Goal: Task Accomplishment & Management: Manage account settings

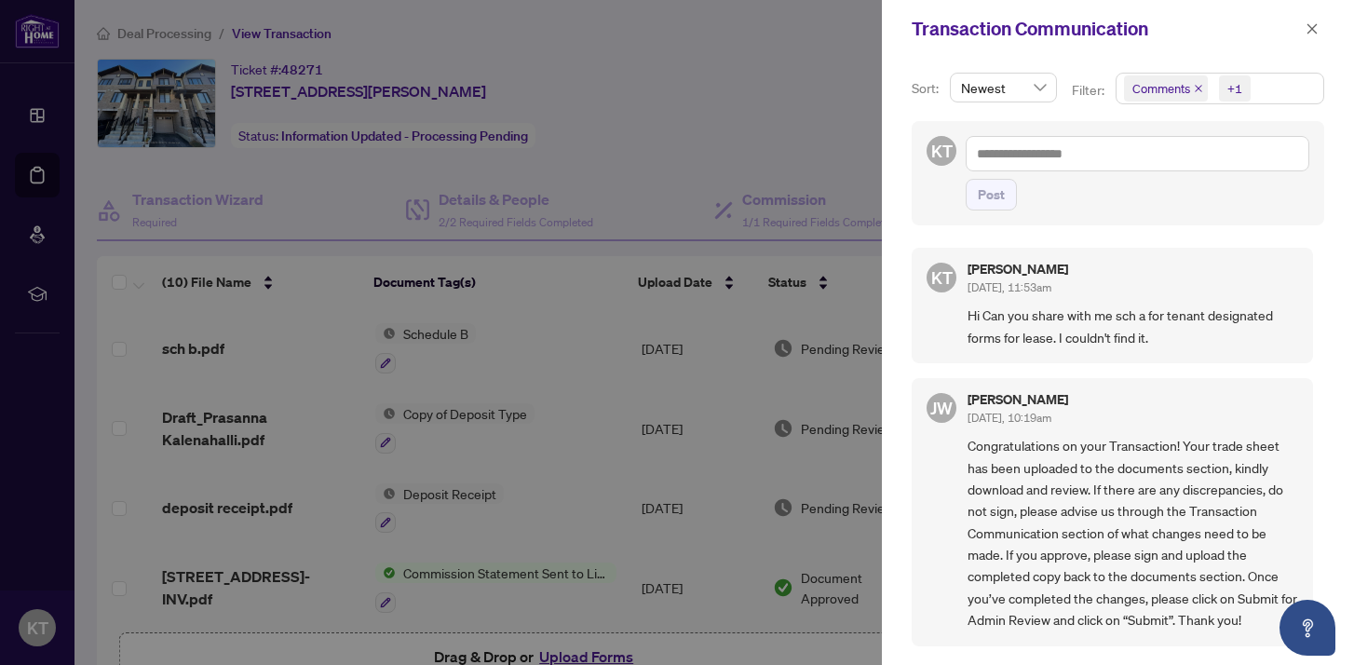
scroll to position [4, 0]
click at [1315, 22] on icon "close" at bounding box center [1312, 28] width 13 height 13
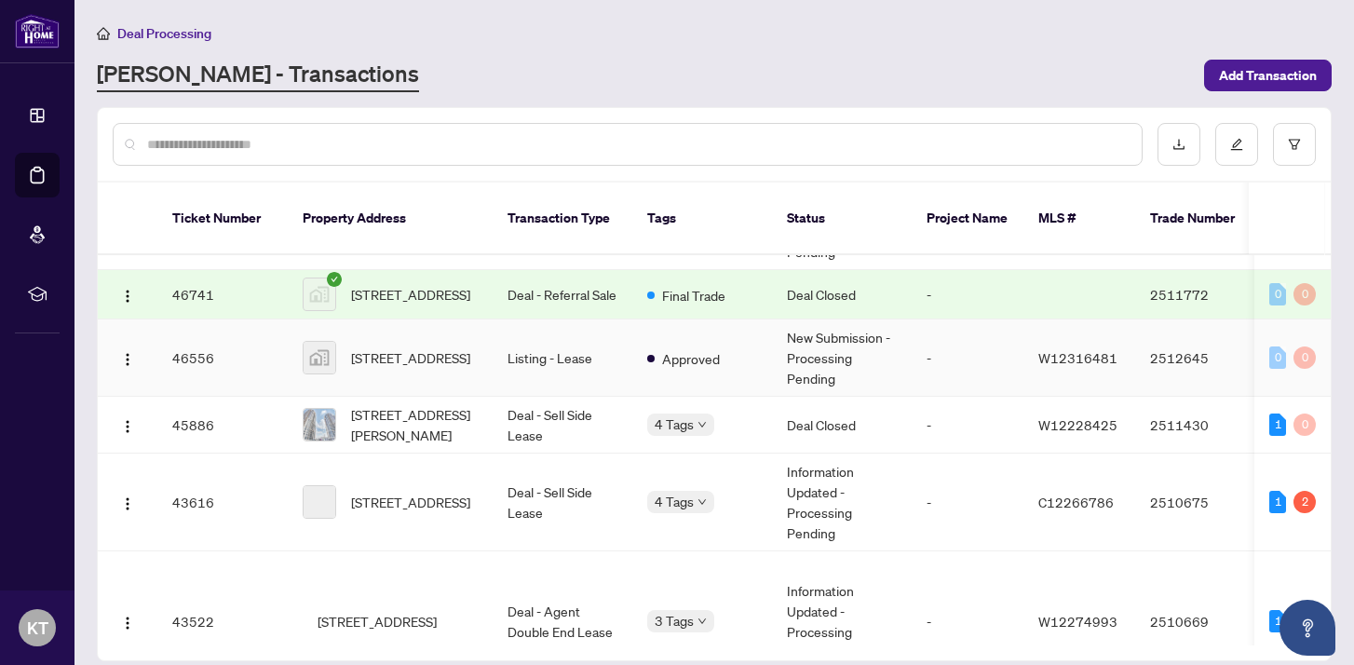
scroll to position [366, 0]
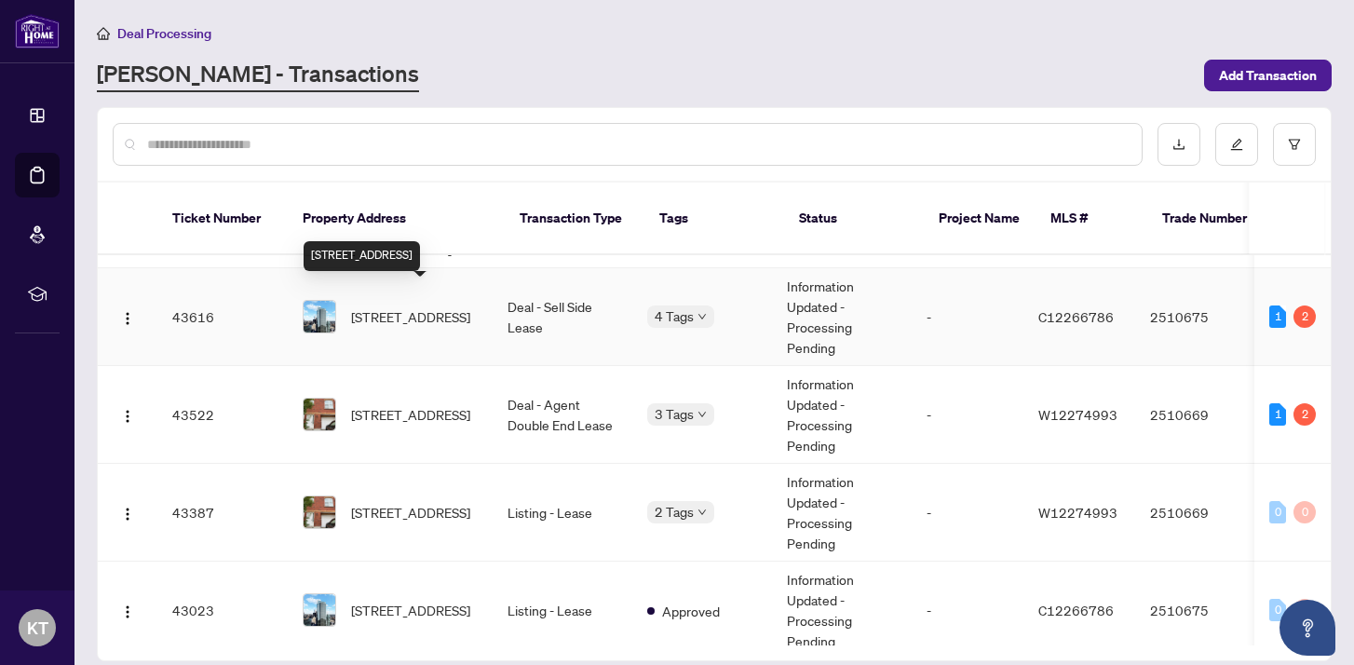
click at [420, 312] on span "[STREET_ADDRESS]" at bounding box center [410, 316] width 119 height 20
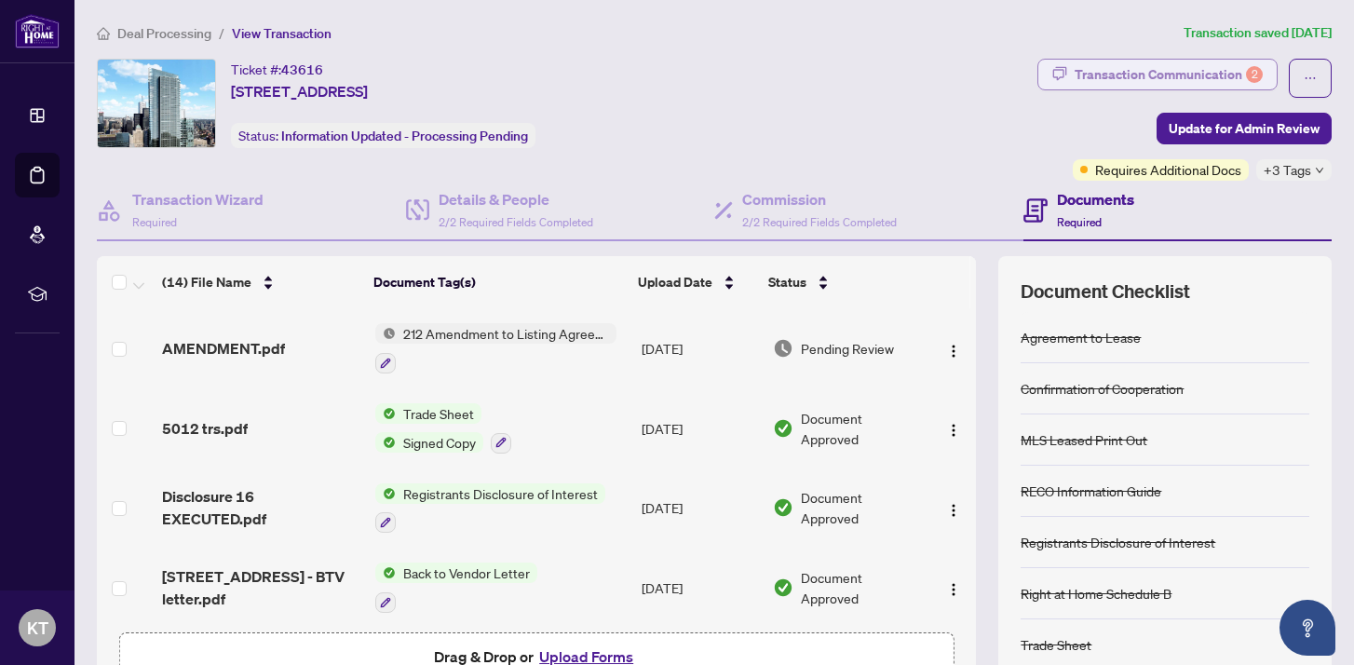
click at [1200, 75] on div "Transaction Communication 2" at bounding box center [1169, 75] width 188 height 30
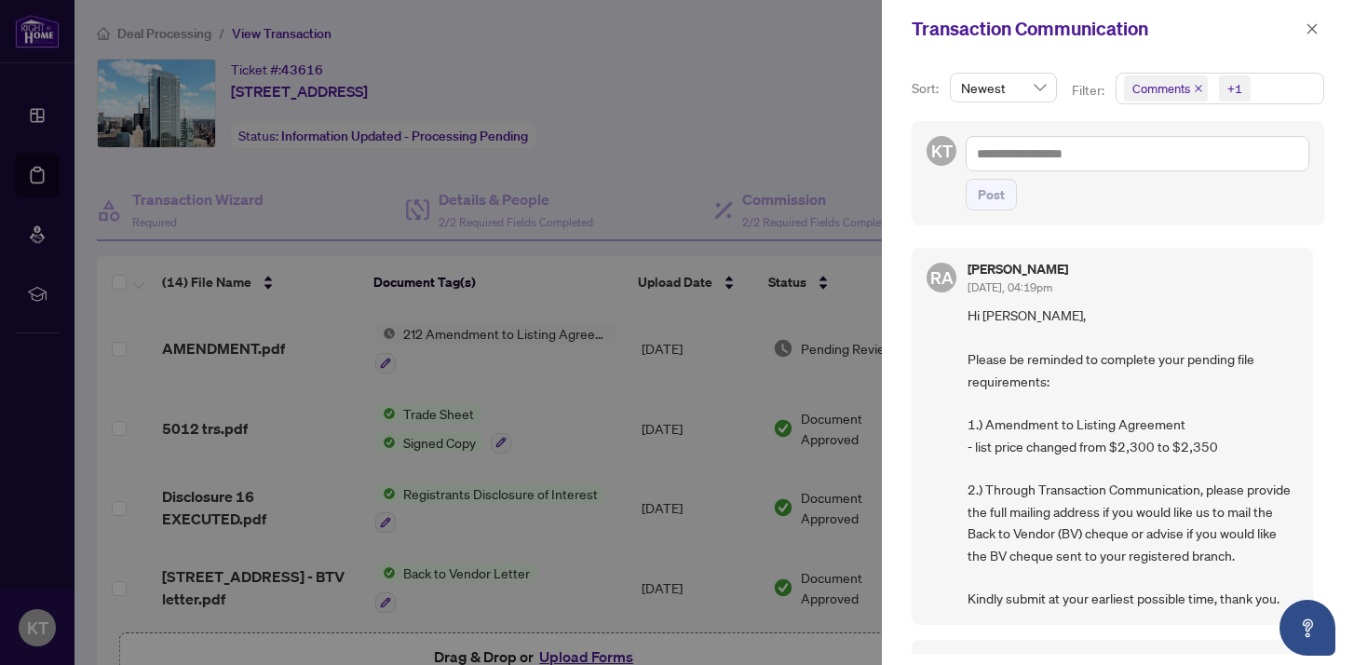
click at [116, 281] on div at bounding box center [677, 332] width 1354 height 665
click at [746, 97] on div at bounding box center [677, 332] width 1354 height 665
click at [1309, 31] on icon "close" at bounding box center [1313, 28] width 10 height 10
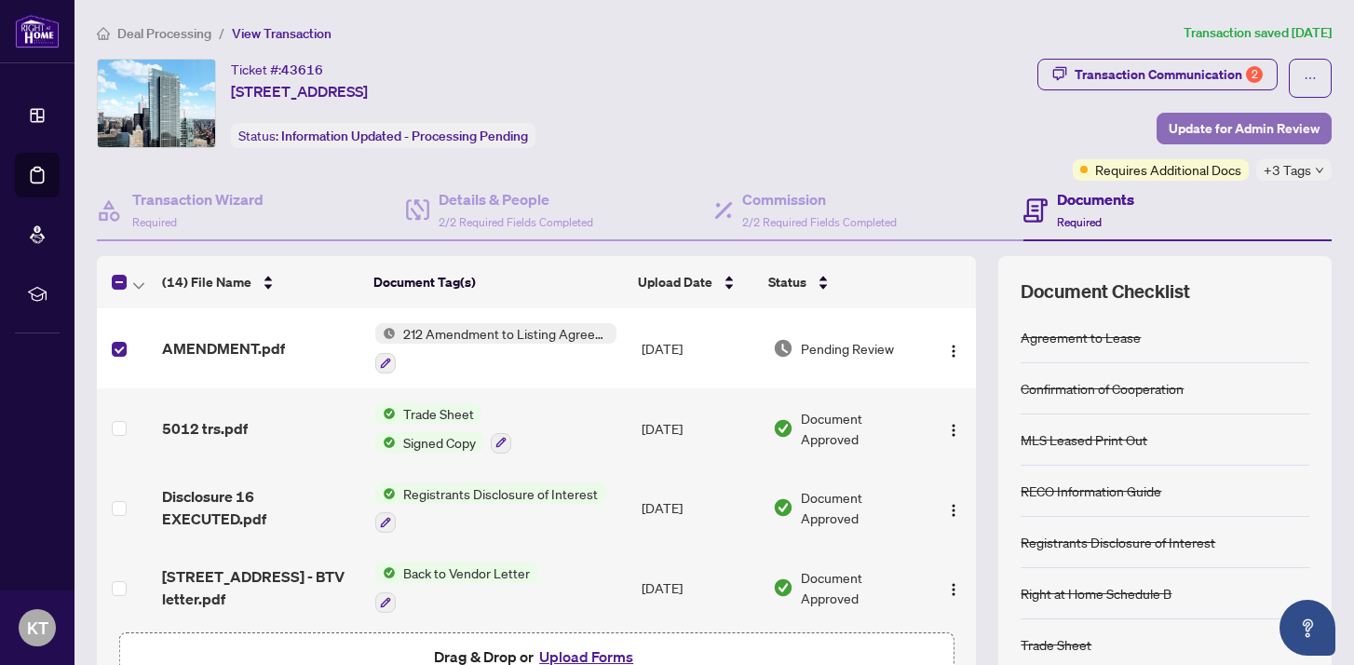
click at [1270, 122] on span "Update for Admin Review" at bounding box center [1244, 129] width 151 height 30
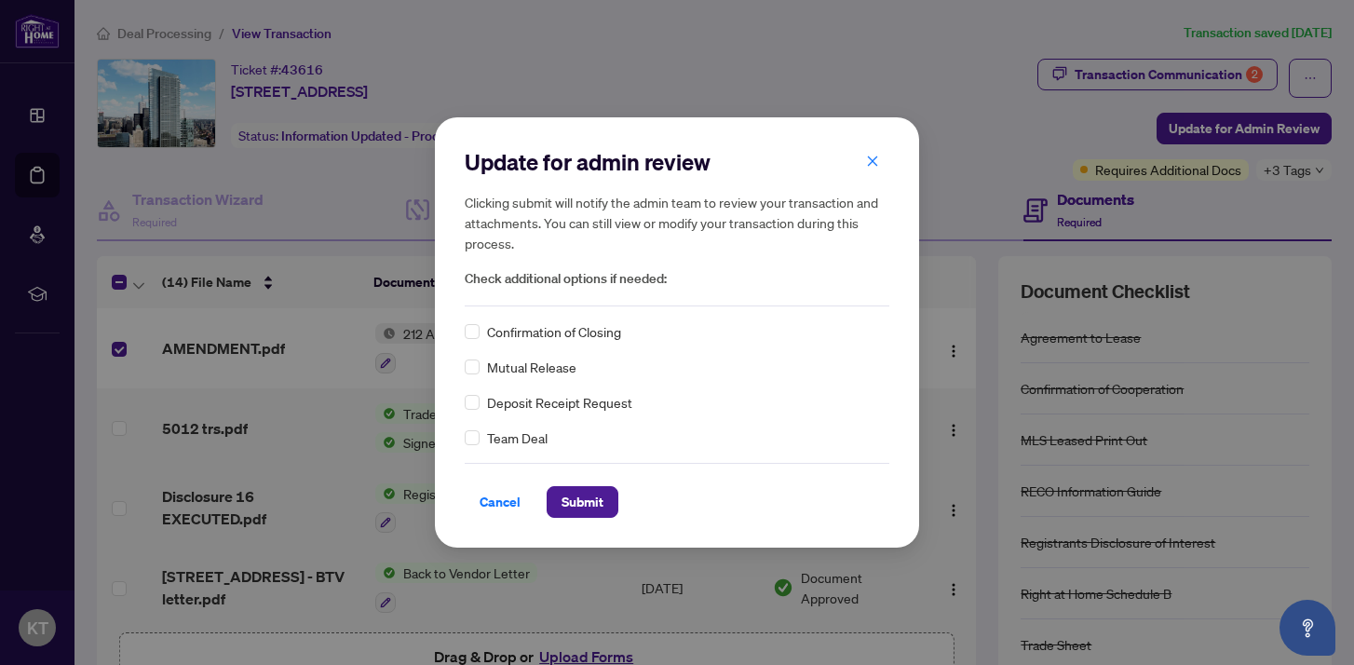
click at [500, 329] on span "Confirmation of Closing" at bounding box center [554, 331] width 134 height 20
click at [569, 507] on span "Submit" at bounding box center [583, 502] width 42 height 30
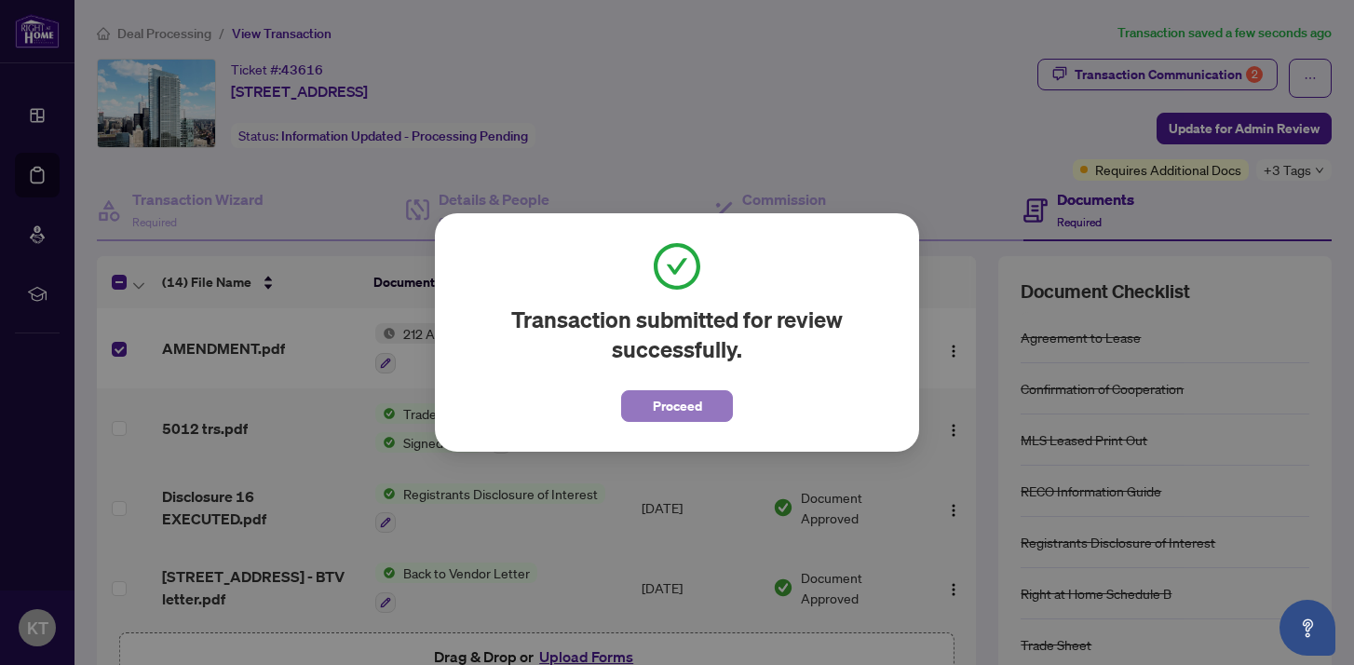
click at [675, 413] on span "Proceed" at bounding box center [677, 406] width 49 height 30
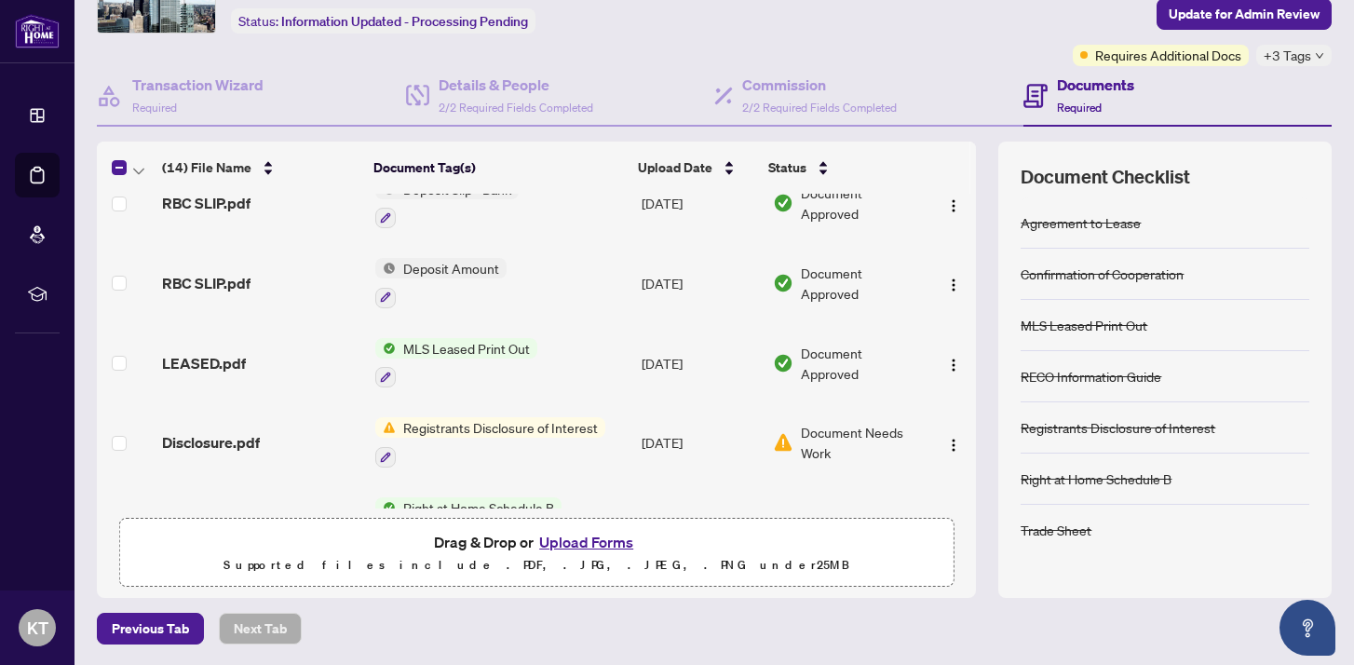
scroll to position [792, 0]
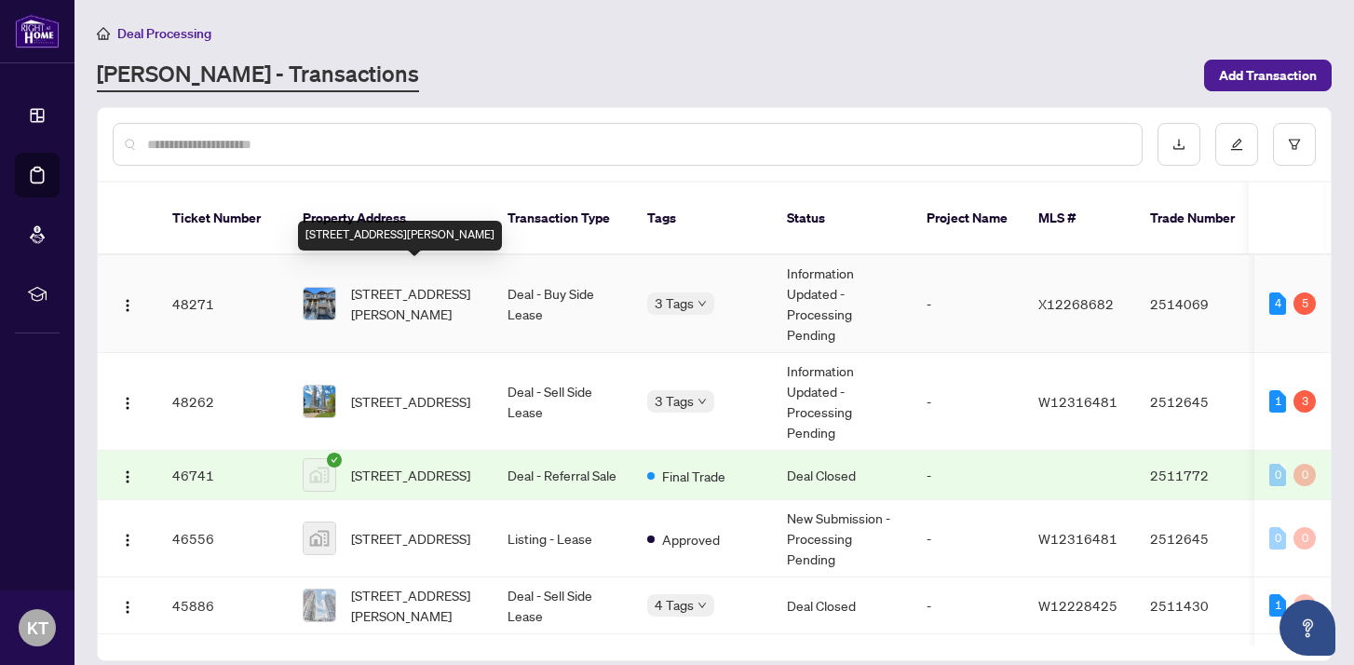
click at [438, 300] on span "[STREET_ADDRESS][PERSON_NAME]" at bounding box center [414, 303] width 127 height 41
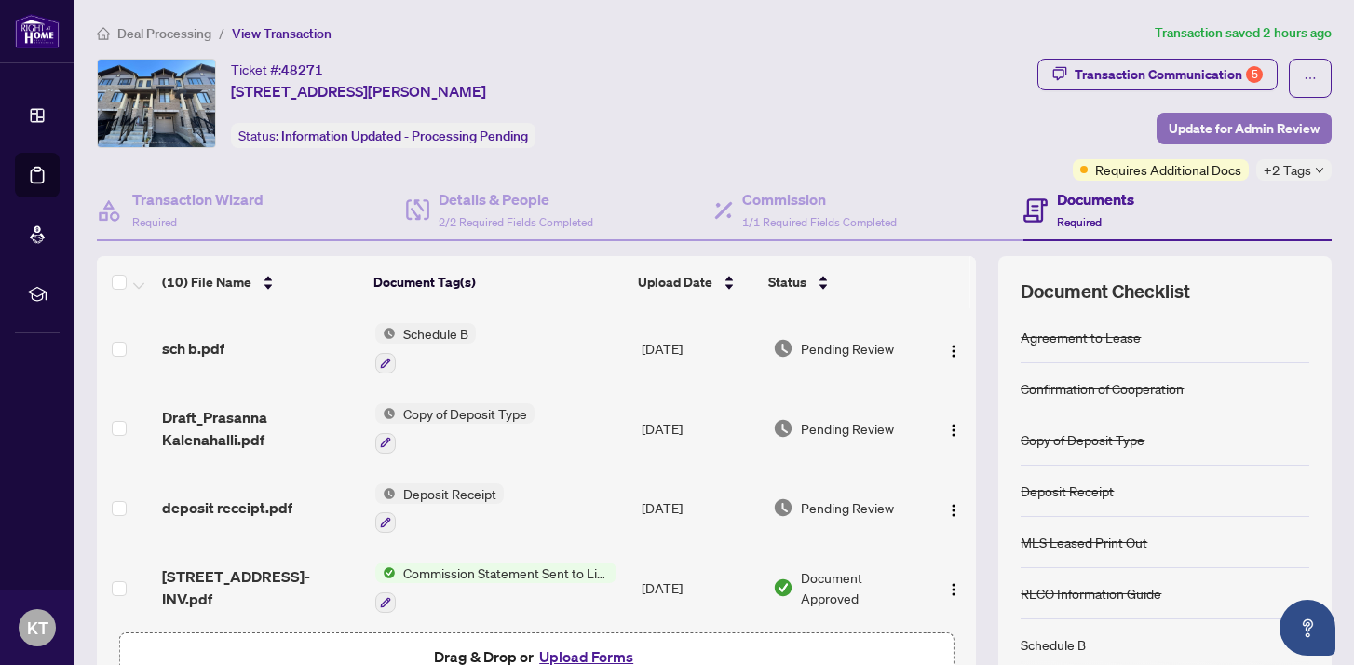
click at [1242, 130] on span "Update for Admin Review" at bounding box center [1244, 129] width 151 height 30
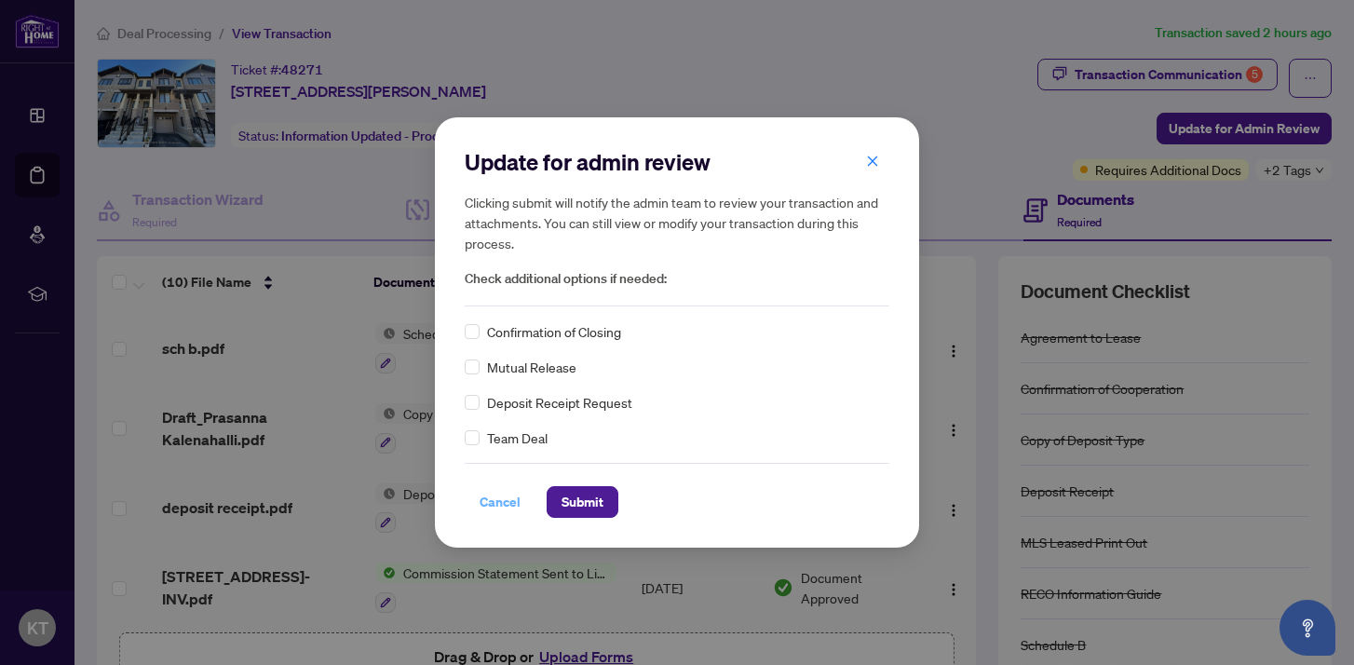
click at [496, 504] on span "Cancel" at bounding box center [500, 502] width 41 height 30
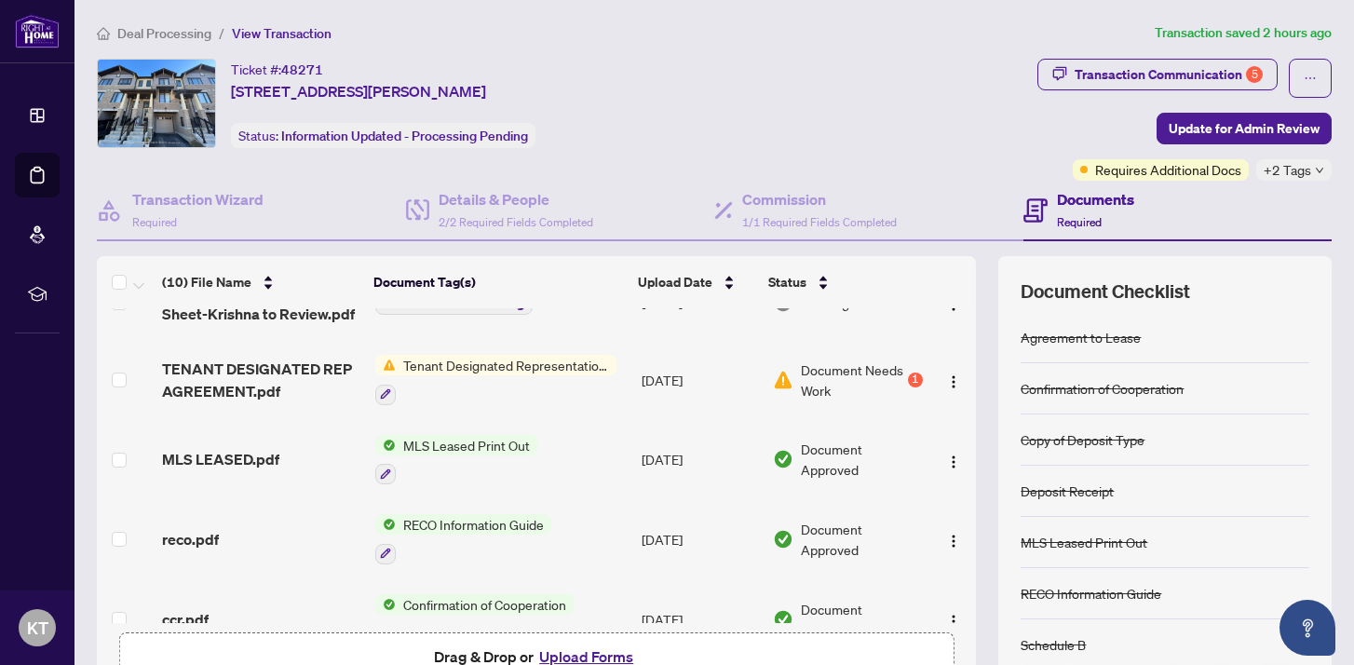
scroll to position [476, 0]
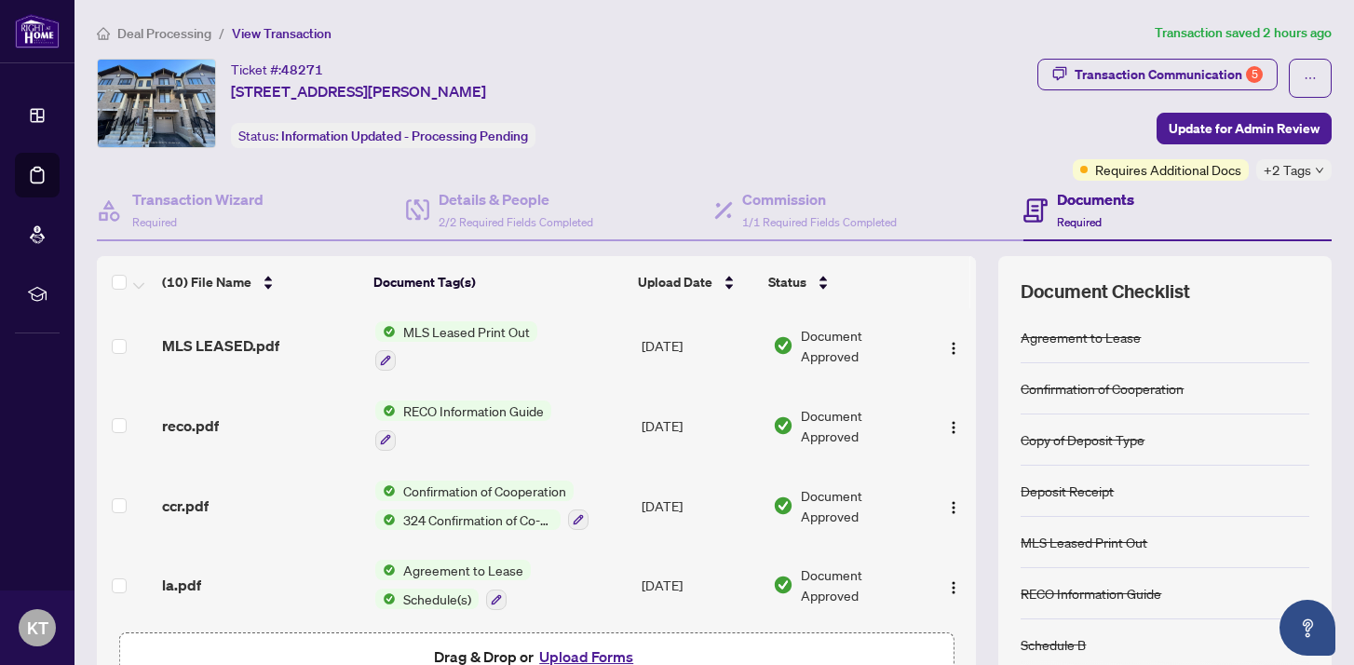
click at [601, 659] on button "Upload Forms" at bounding box center [586, 656] width 105 height 24
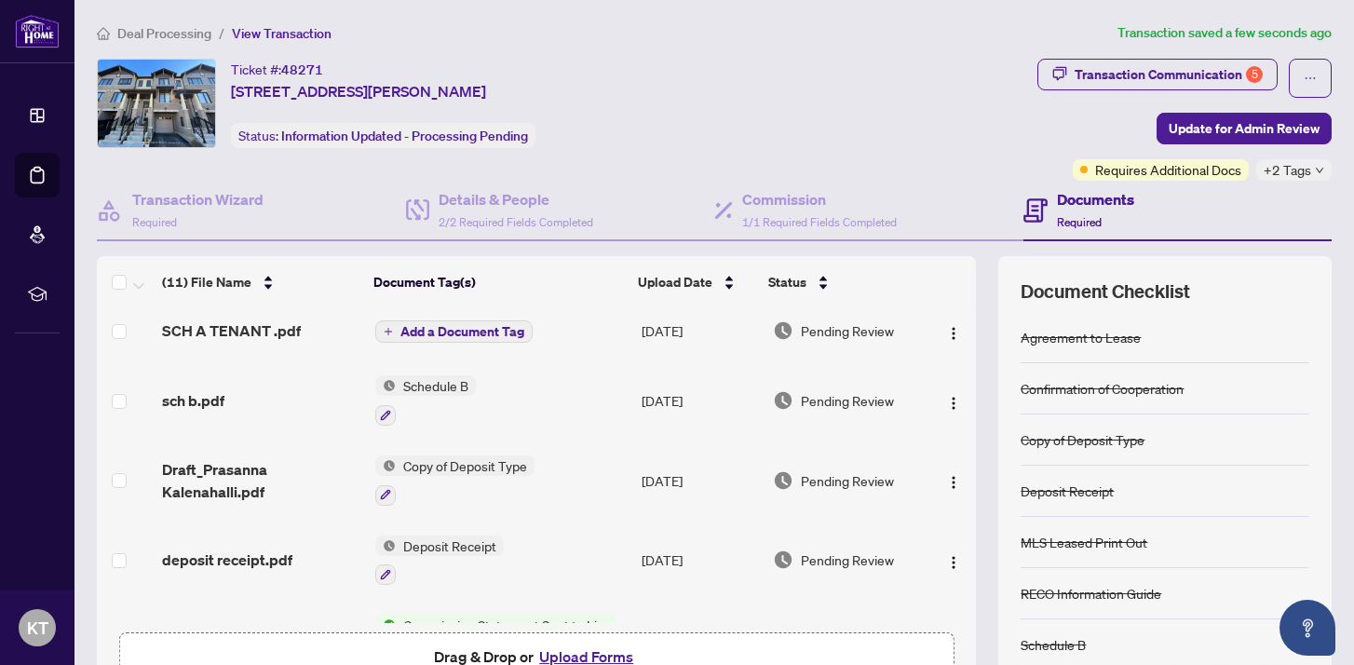
scroll to position [0, 0]
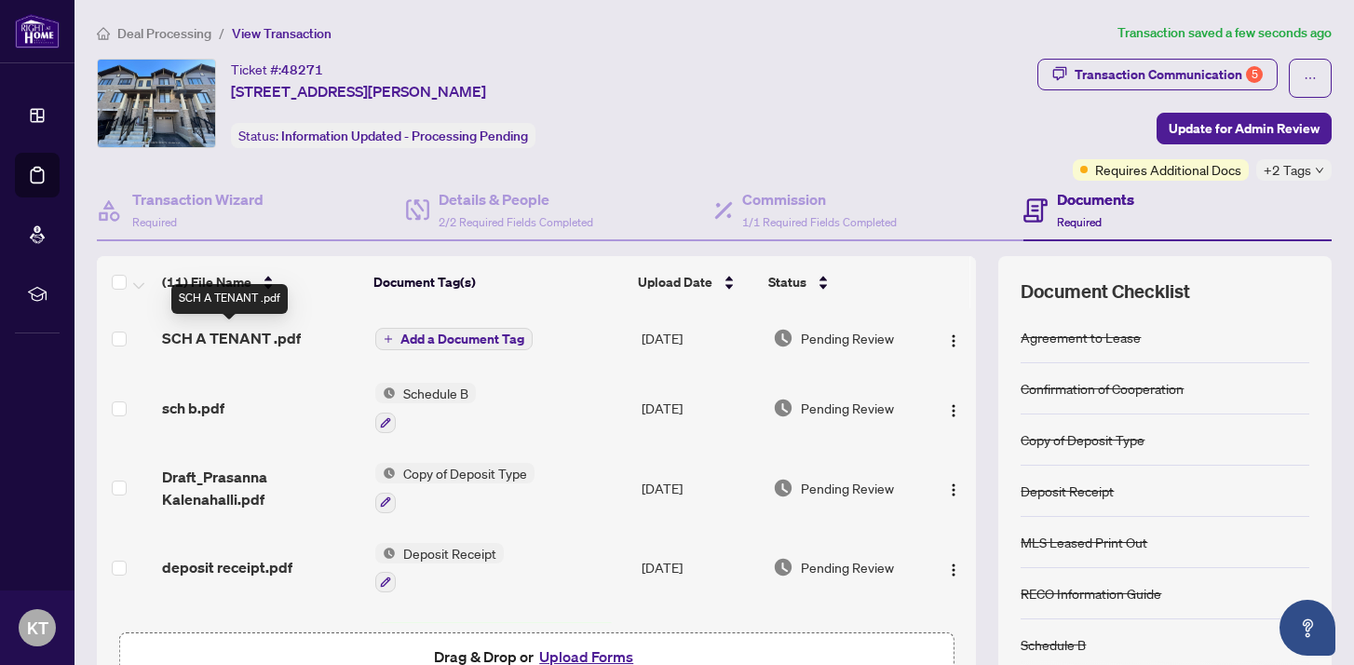
click at [267, 341] on span "SCH A TENANT .pdf" at bounding box center [231, 338] width 139 height 22
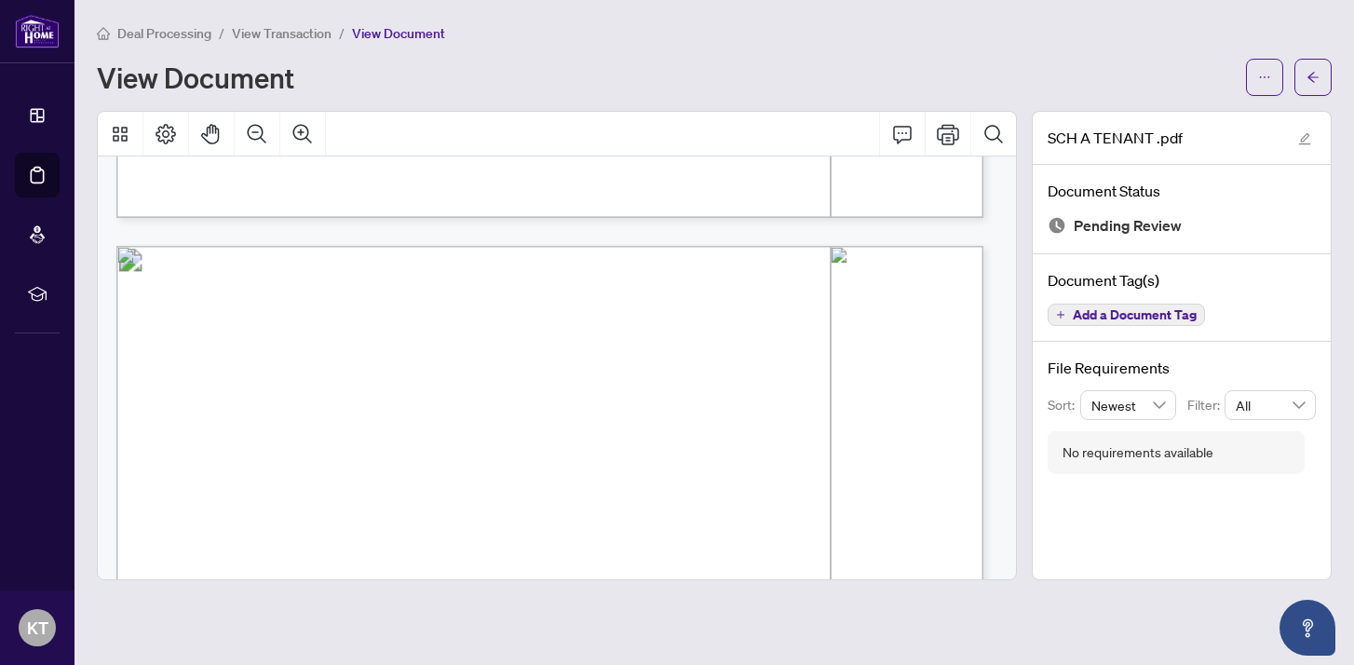
scroll to position [1887, 0]
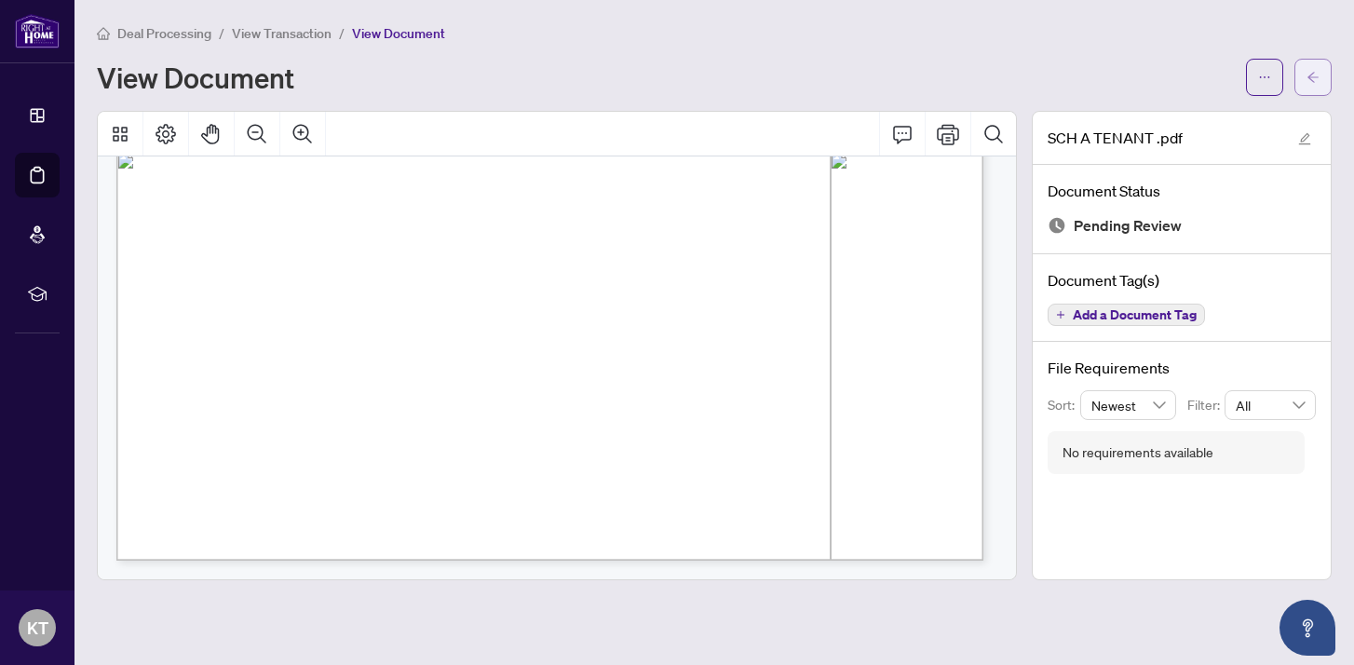
click at [1322, 75] on button "button" at bounding box center [1313, 77] width 37 height 37
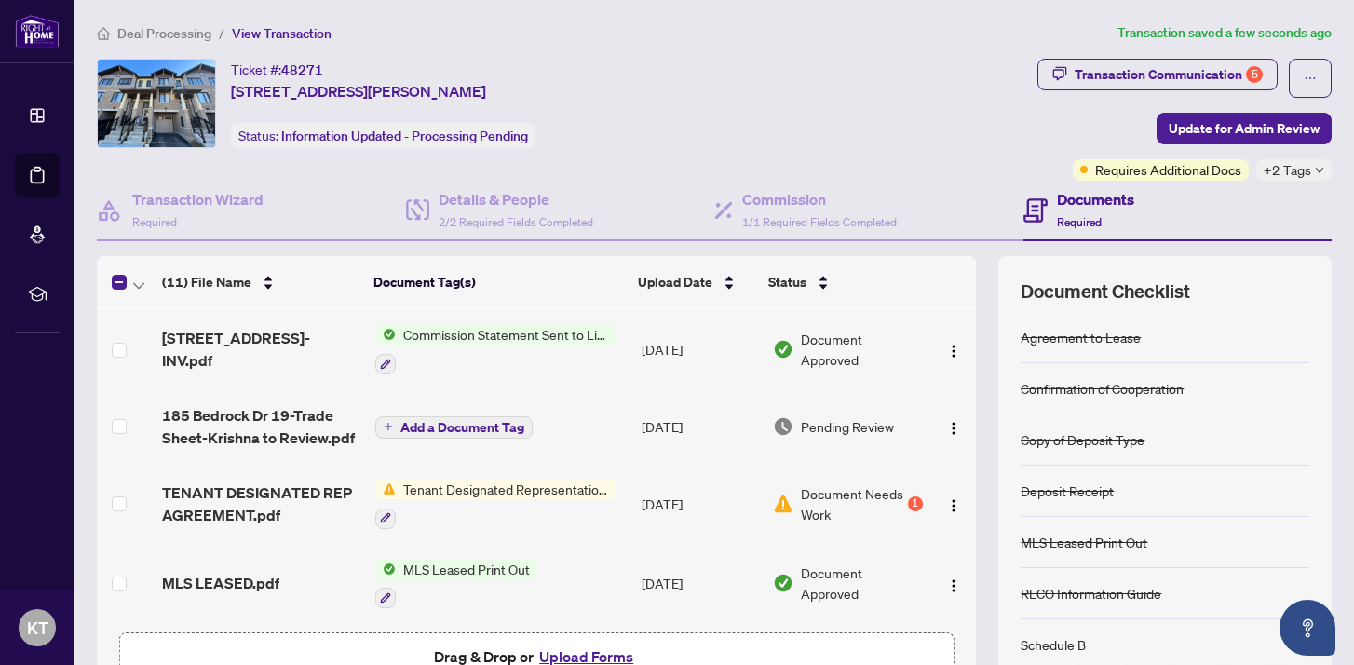
scroll to position [300, 0]
click at [1218, 127] on span "Update for Admin Review" at bounding box center [1244, 129] width 151 height 30
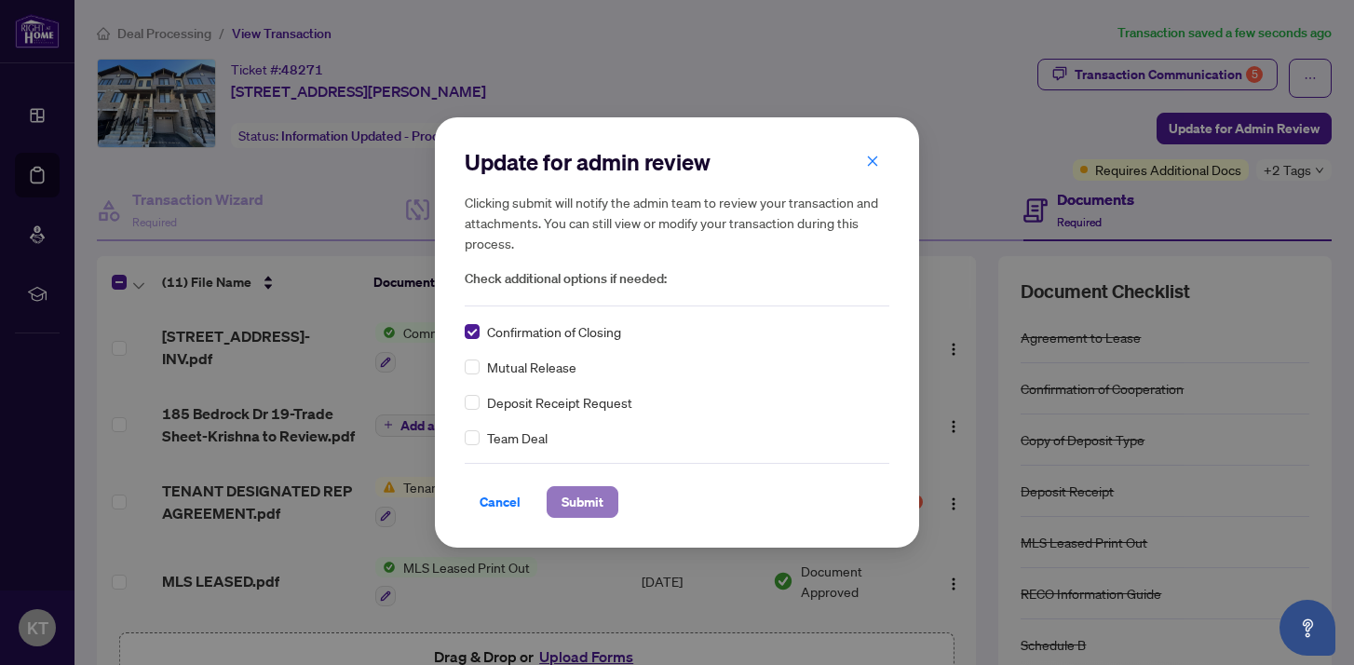
click at [575, 507] on span "Submit" at bounding box center [583, 502] width 42 height 30
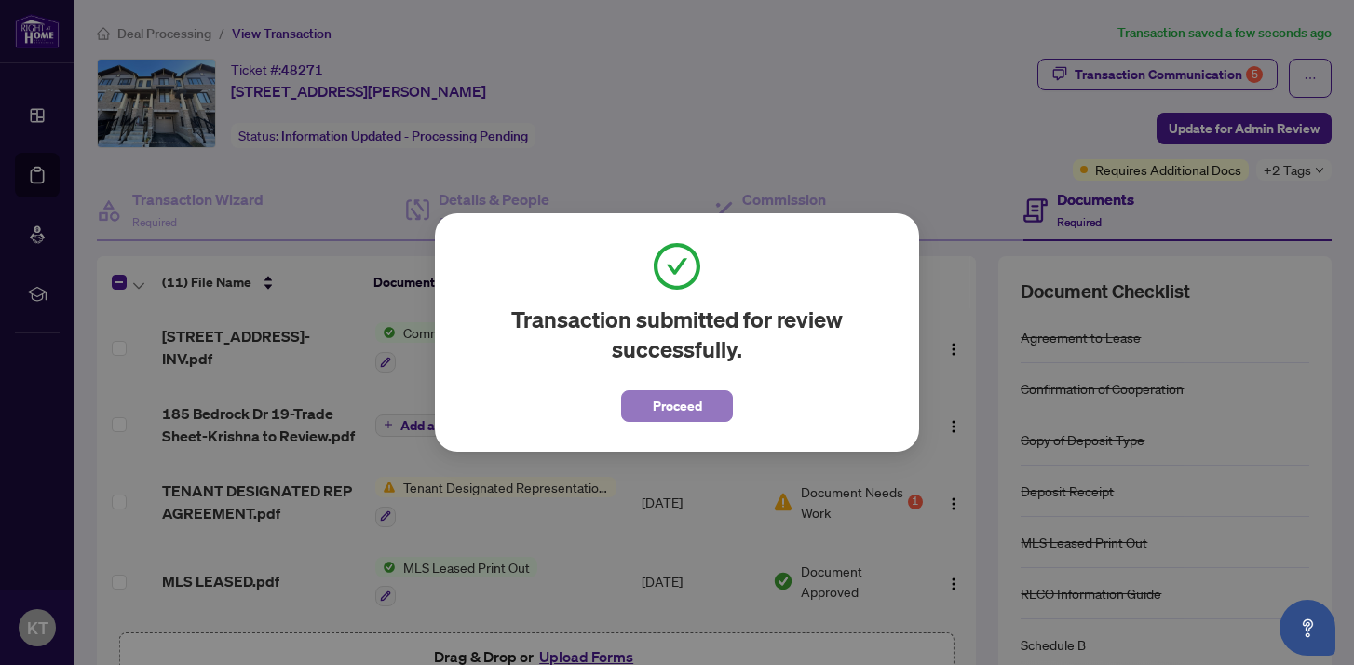
click at [666, 412] on span "Proceed" at bounding box center [677, 406] width 49 height 30
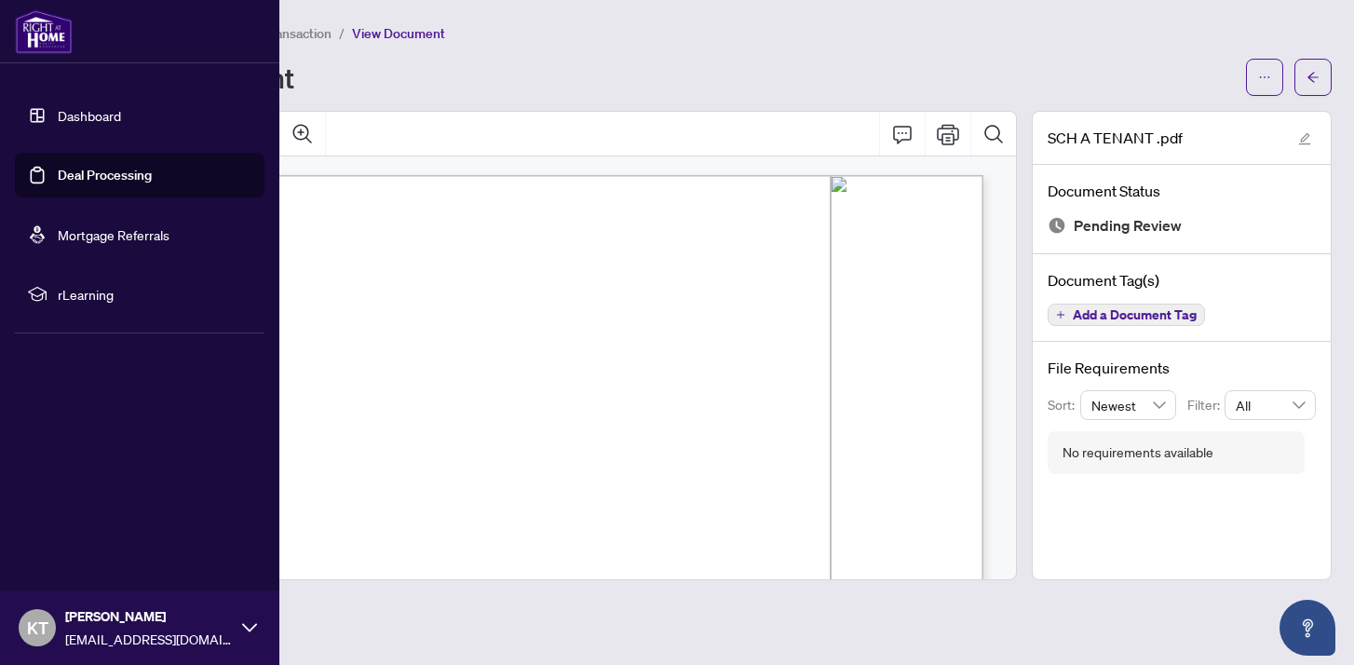
click at [58, 183] on link "Deal Processing" at bounding box center [105, 175] width 94 height 17
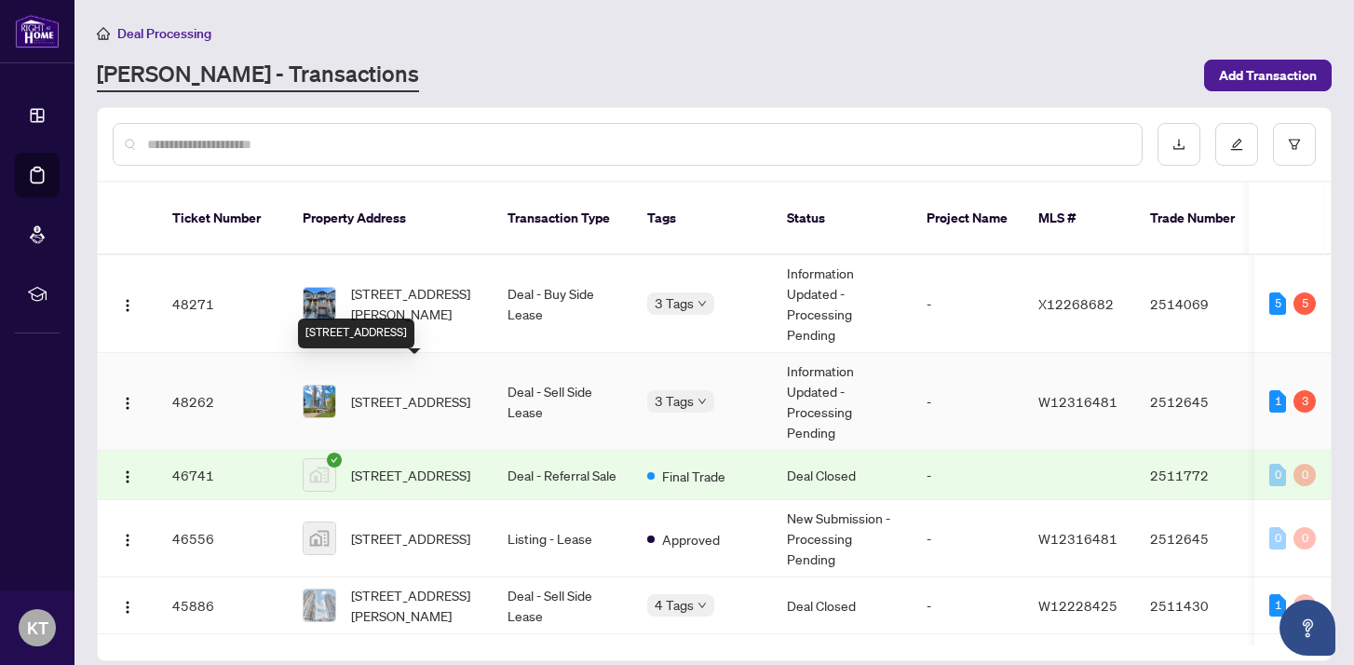
click at [403, 391] on span "[STREET_ADDRESS]" at bounding box center [410, 401] width 119 height 20
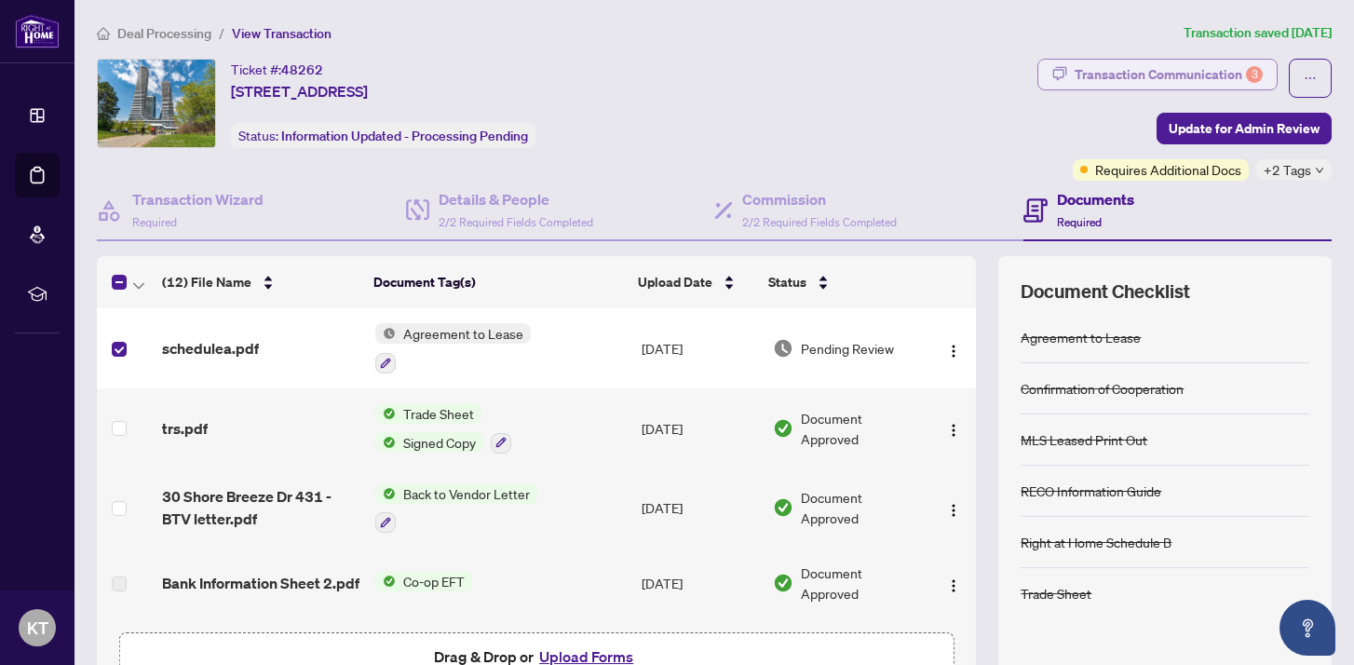
click at [1161, 73] on div "Transaction Communication 3" at bounding box center [1169, 75] width 188 height 30
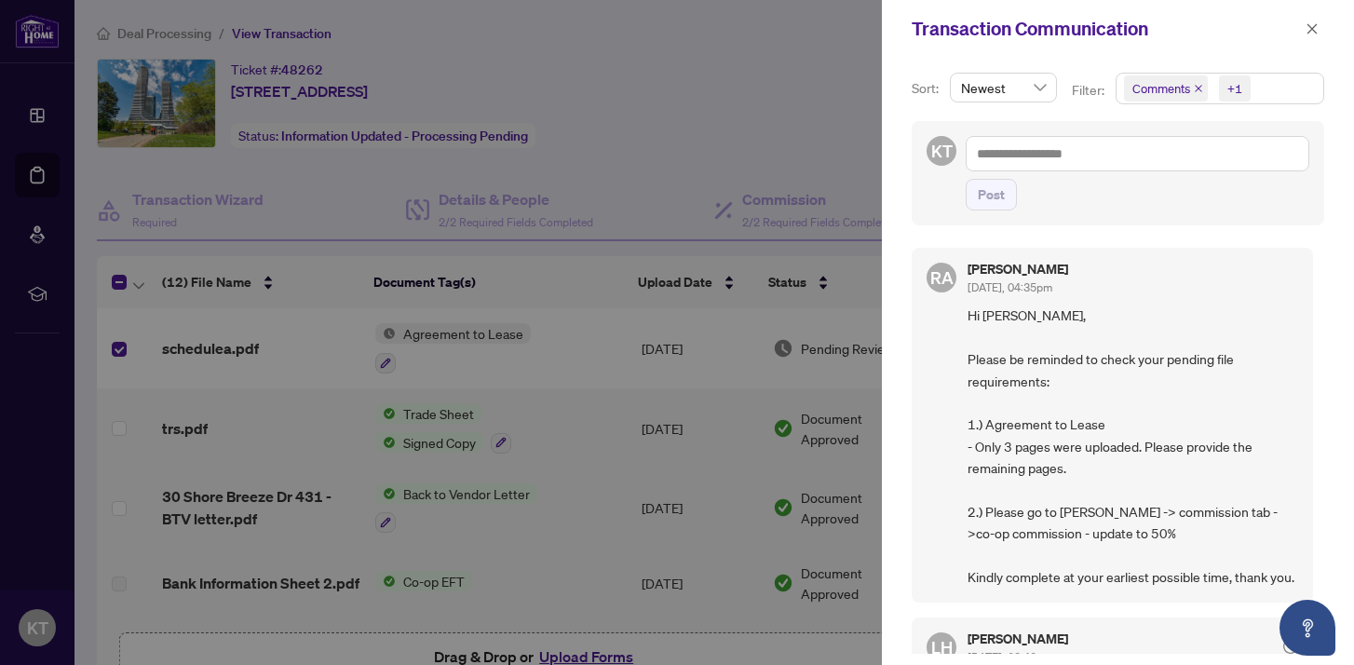
click at [825, 61] on div at bounding box center [677, 332] width 1354 height 665
click at [1315, 25] on icon "close" at bounding box center [1313, 28] width 10 height 10
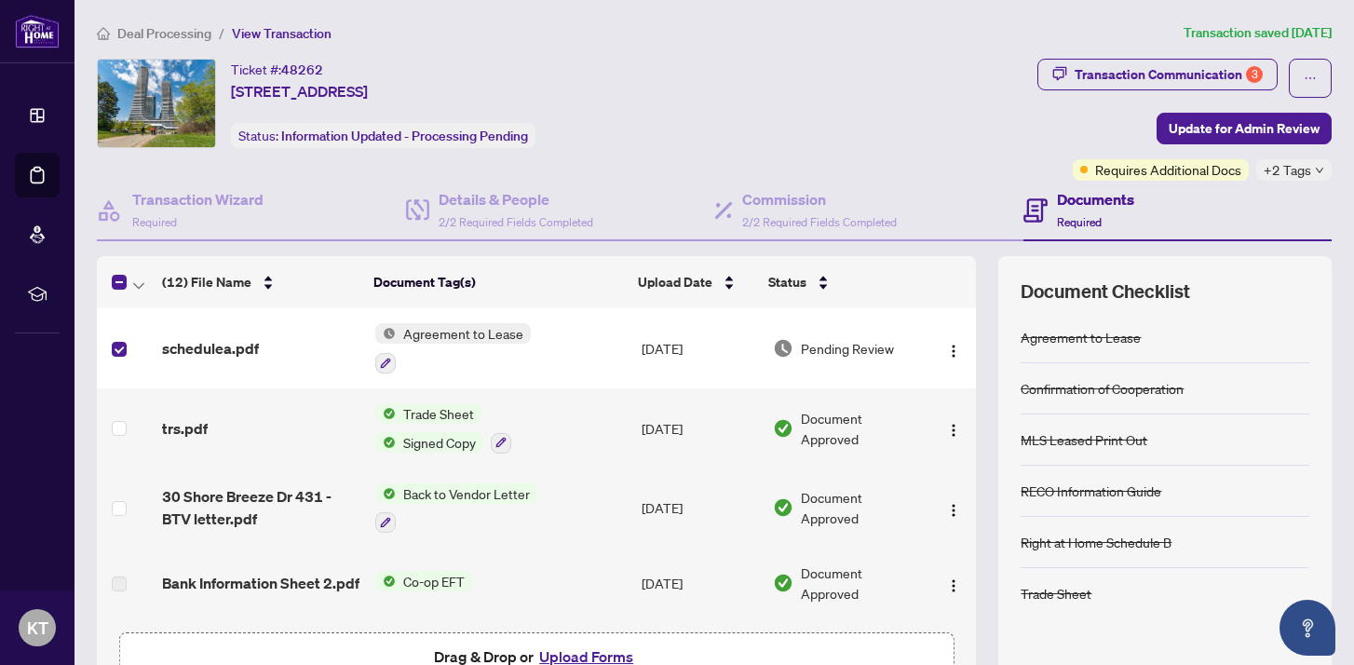
click at [500, 332] on span "Agreement to Lease" at bounding box center [463, 333] width 135 height 20
click at [422, 421] on span "Agreement to Lease" at bounding box center [430, 424] width 135 height 20
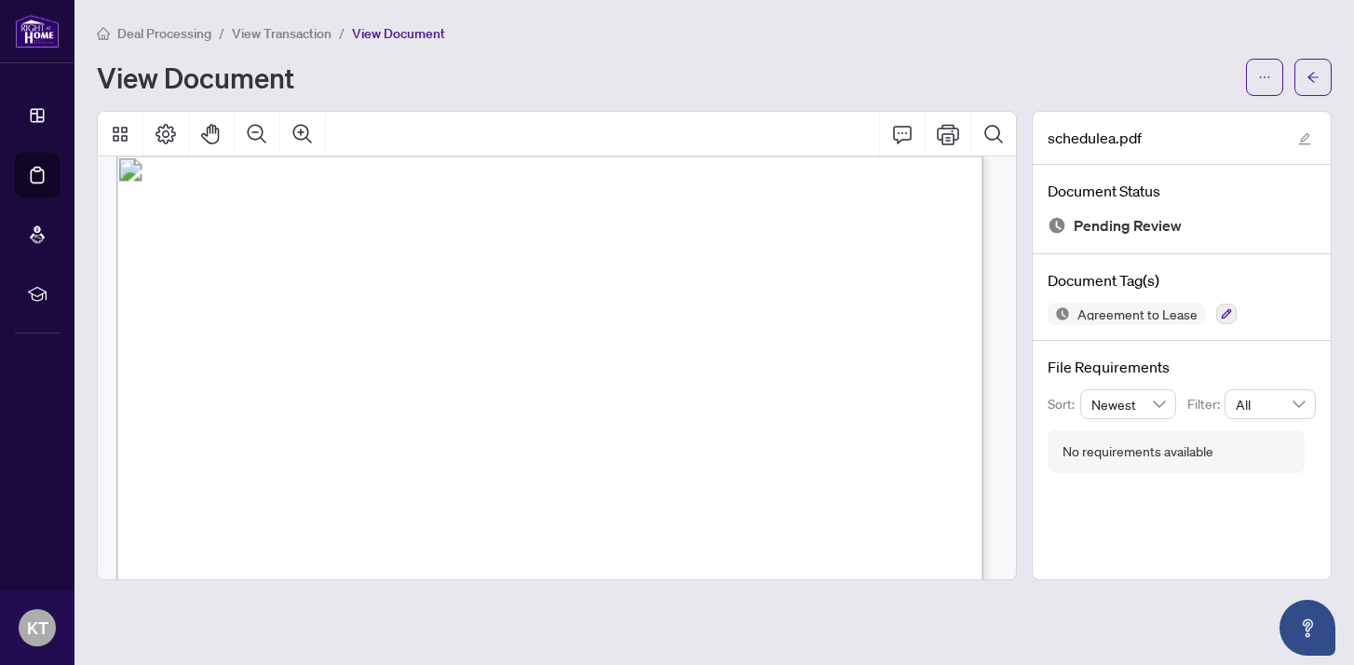
scroll to position [2324, 0]
click at [969, 62] on div "View Document" at bounding box center [666, 77] width 1138 height 30
click at [1335, 79] on main "Deal Processing / View Transaction / View Document View Document schedulea.pdf …" at bounding box center [715, 332] width 1280 height 665
click at [1318, 75] on icon "arrow-left" at bounding box center [1313, 77] width 11 height 10
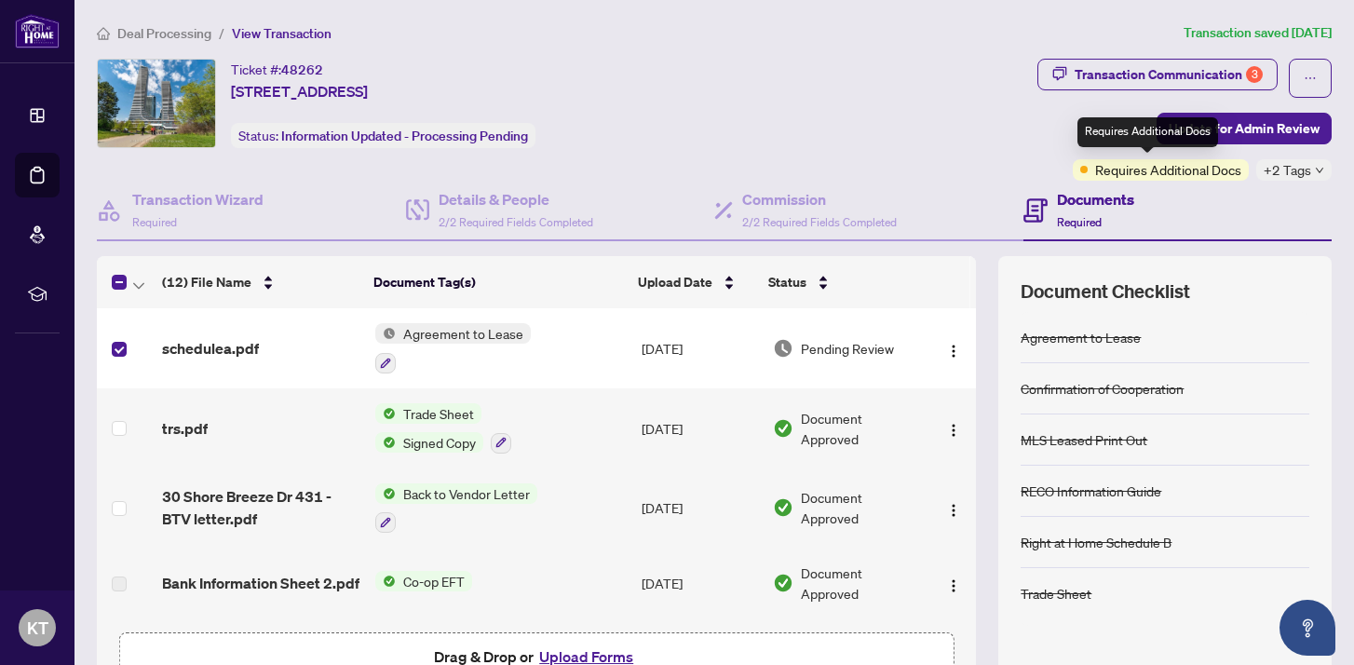
click at [1215, 136] on div "Requires Additional Docs" at bounding box center [1148, 132] width 141 height 30
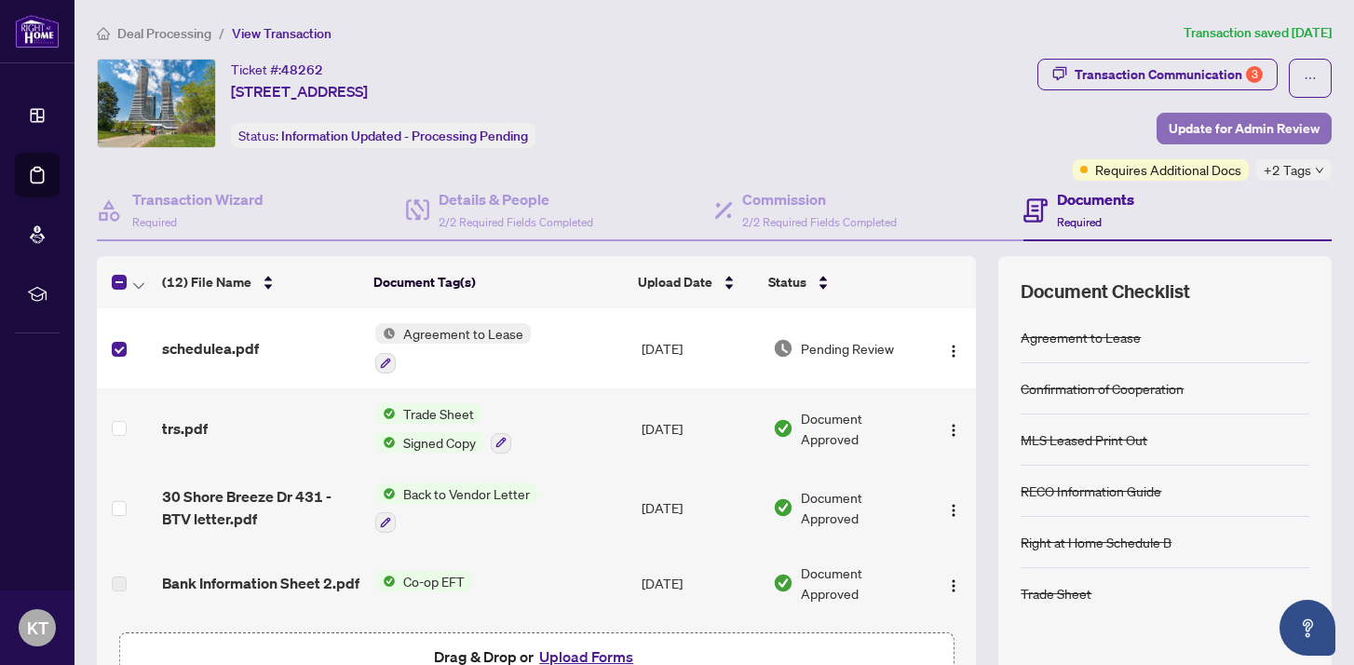
click at [1263, 133] on span "Update for Admin Review" at bounding box center [1244, 129] width 151 height 30
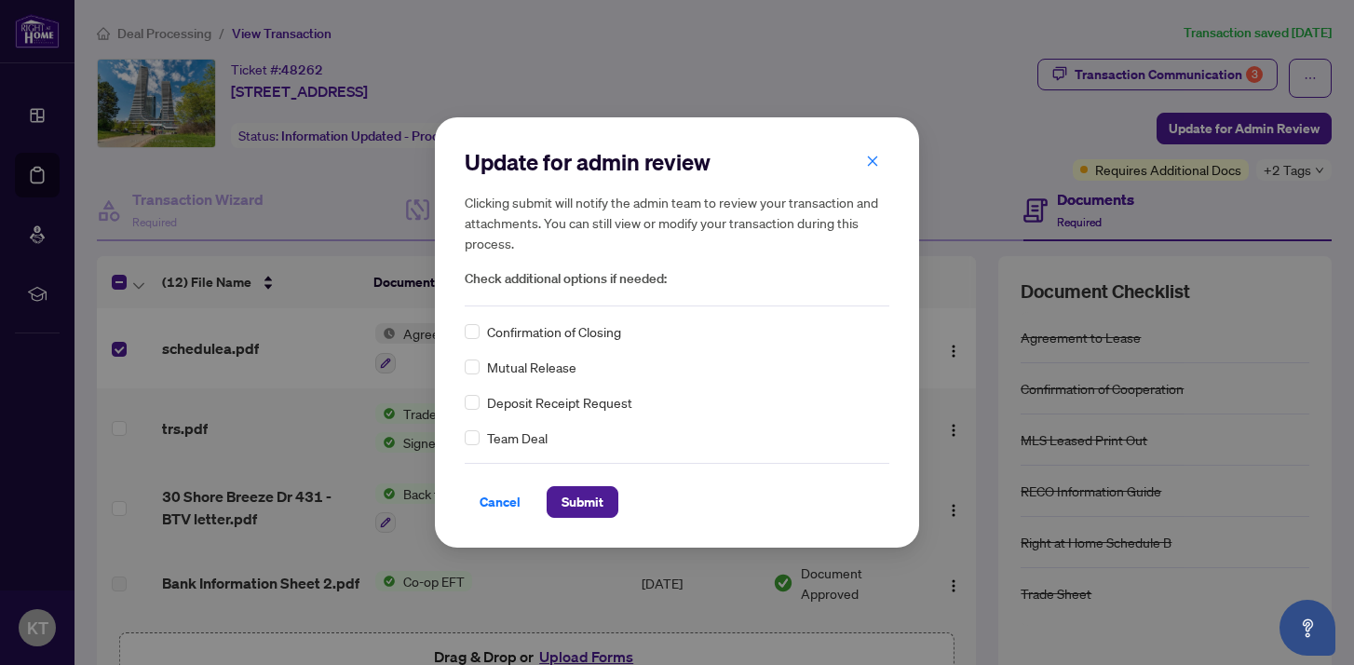
click at [481, 331] on div "Confirmation of Closing" at bounding box center [677, 331] width 425 height 20
click at [592, 509] on span "Submit" at bounding box center [583, 502] width 42 height 30
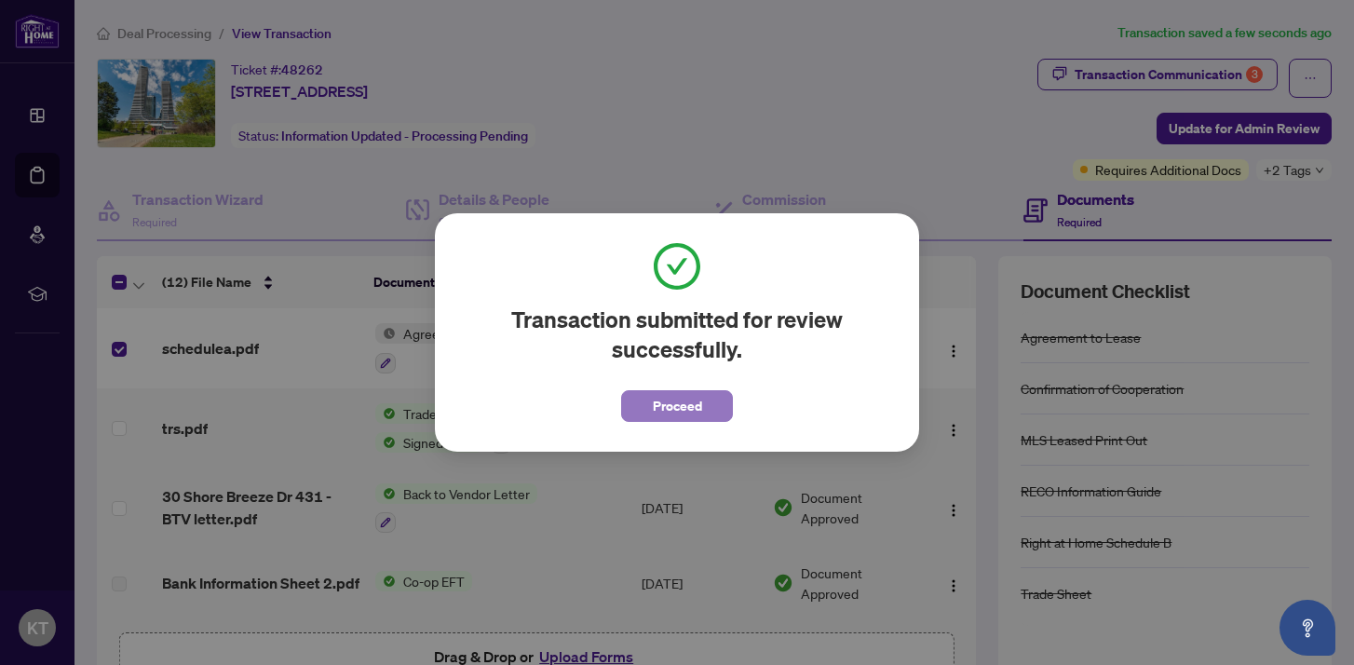
click at [706, 397] on button "Proceed" at bounding box center [677, 406] width 112 height 32
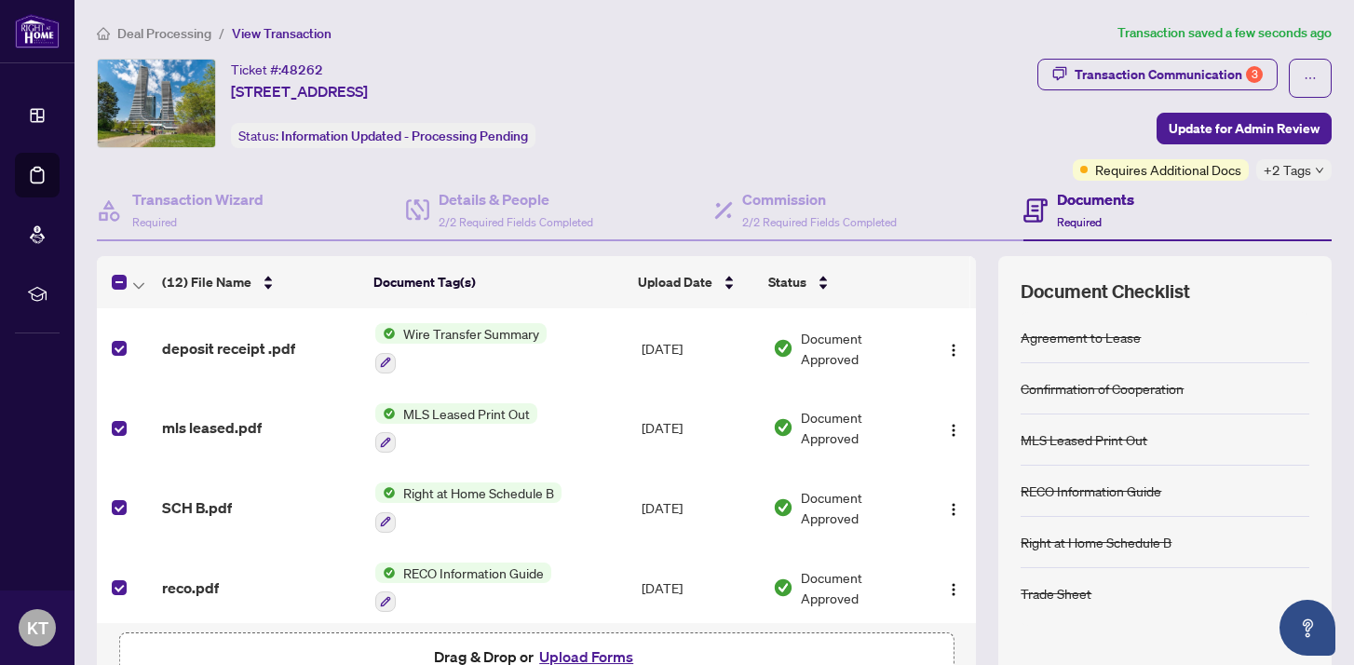
scroll to position [622, 0]
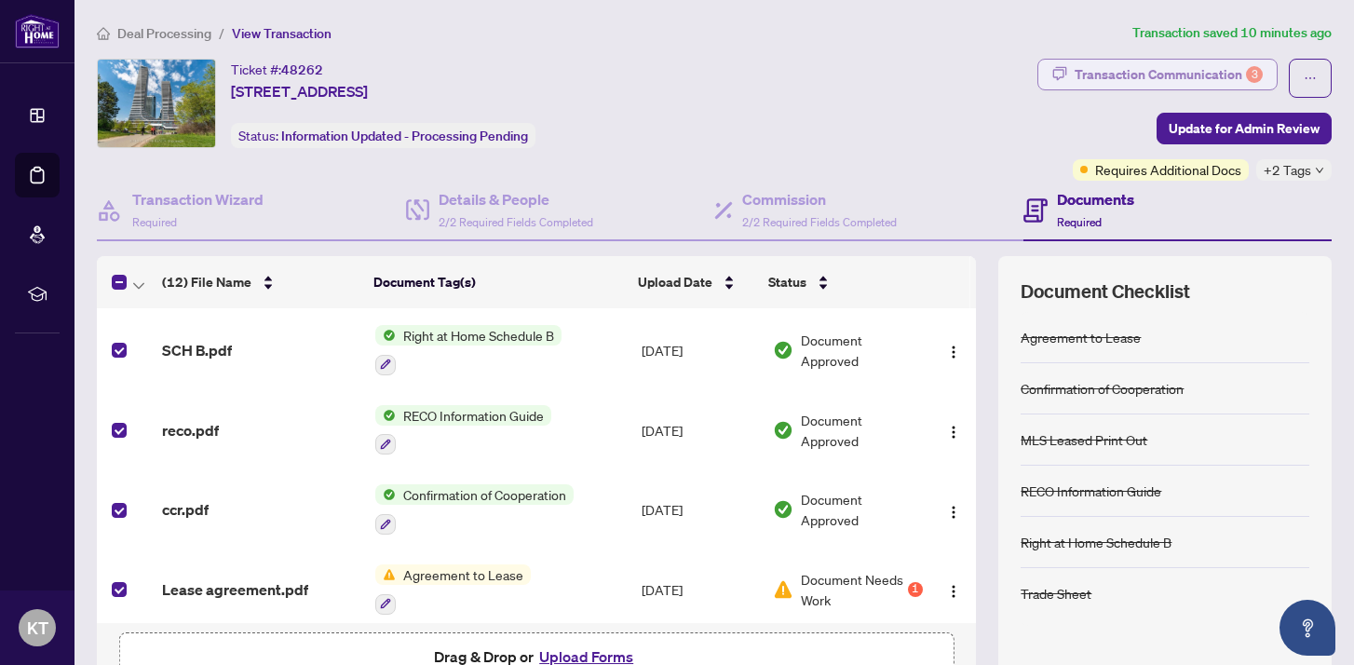
click at [1186, 74] on div "Transaction Communication 3" at bounding box center [1169, 75] width 188 height 30
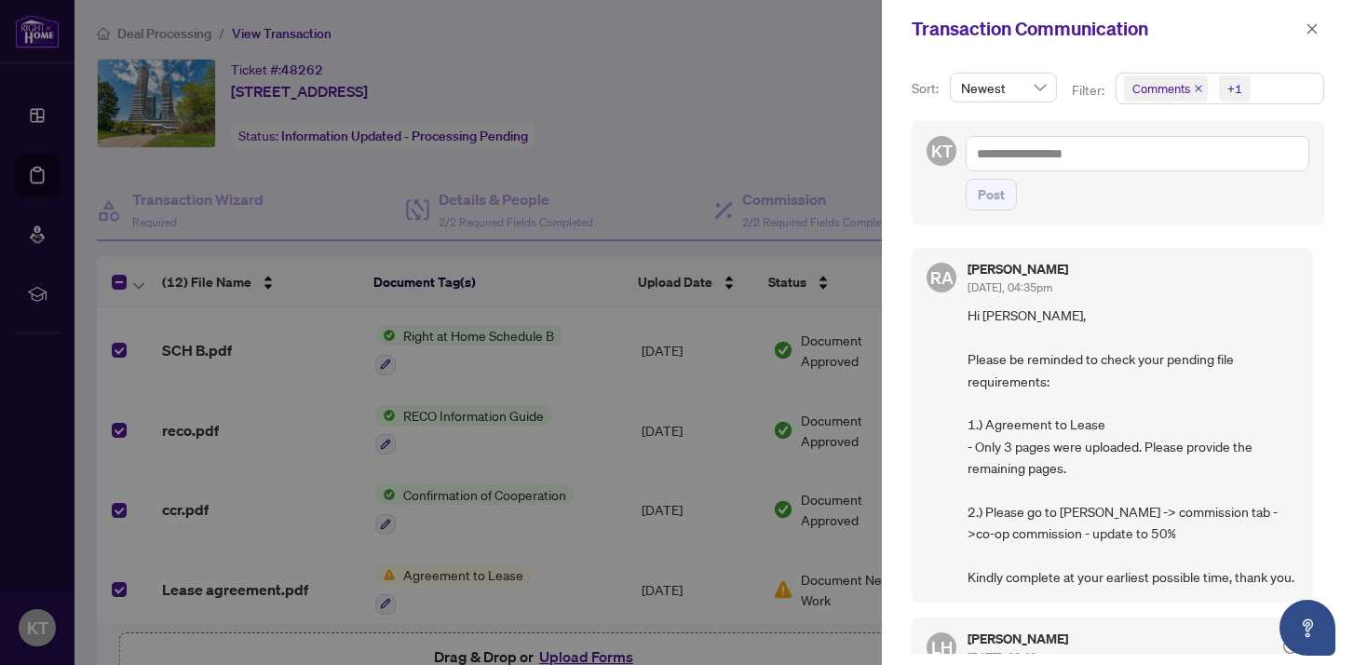
click at [735, 135] on div at bounding box center [677, 332] width 1354 height 665
click at [1321, 32] on button "button" at bounding box center [1312, 29] width 24 height 22
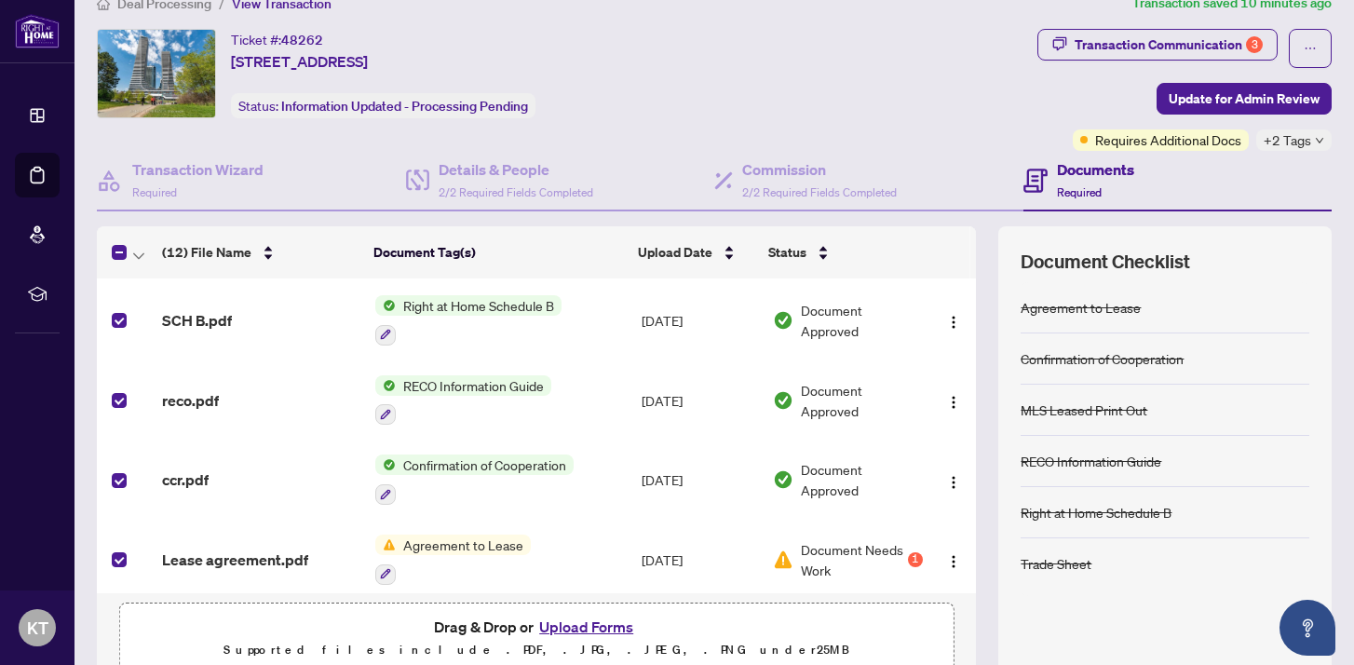
scroll to position [0, 0]
